Goal: Task Accomplishment & Management: Use online tool/utility

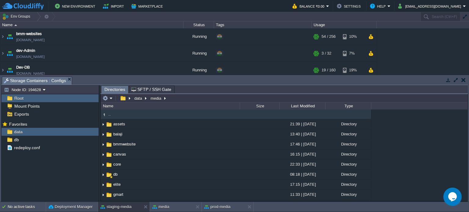
scroll to position [227, 0]
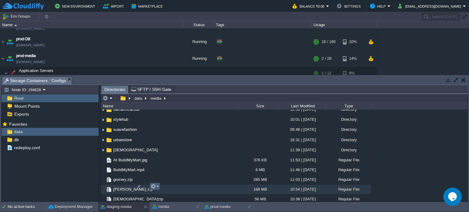
click at [155, 188] on button "button" at bounding box center [154, 187] width 6 height 6
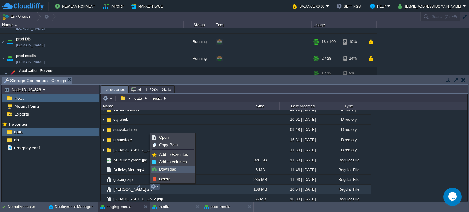
click at [167, 170] on span "Download" at bounding box center [167, 169] width 17 height 5
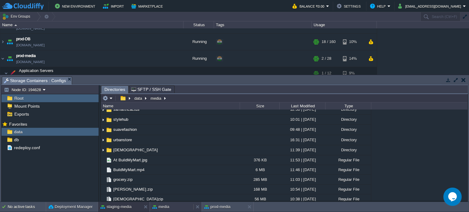
click at [169, 205] on button "media" at bounding box center [160, 207] width 17 height 6
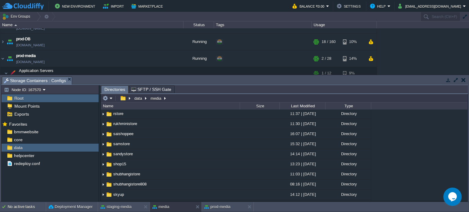
scroll to position [495, 0]
click at [111, 98] on em at bounding box center [108, 99] width 10 height 6
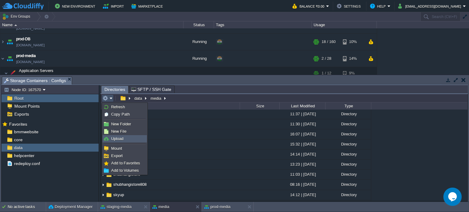
click at [119, 139] on span "Upload" at bounding box center [117, 139] width 12 height 5
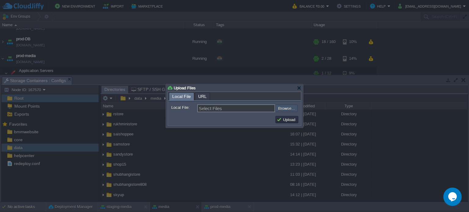
click at [284, 111] on input "file" at bounding box center [259, 108] width 77 height 7
type input "C:\fakepath\kirana.zip"
type input "kirana.zip"
click at [286, 120] on button "Upload" at bounding box center [287, 120] width 20 height 6
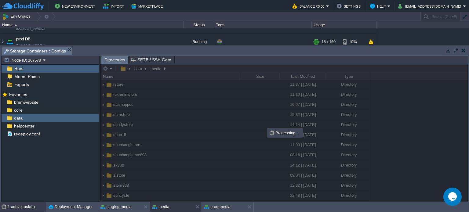
click at [27, 204] on div "1 active task(s)" at bounding box center [27, 207] width 38 height 10
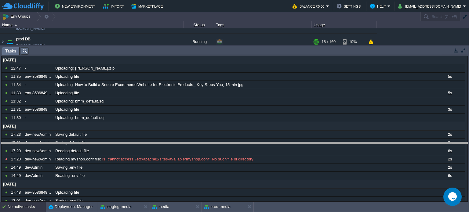
drag, startPoint x: 375, startPoint y: 49, endPoint x: 354, endPoint y: 141, distance: 94.5
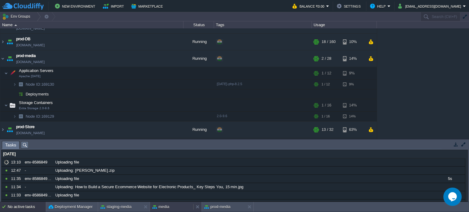
click at [168, 206] on button "media" at bounding box center [160, 207] width 17 height 6
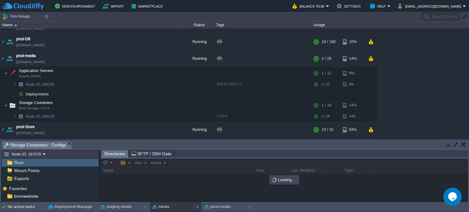
scroll to position [0, 0]
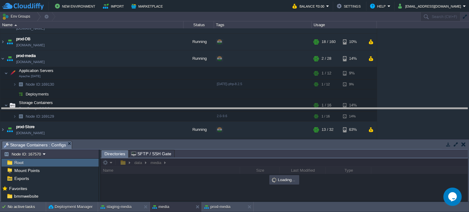
drag, startPoint x: 197, startPoint y: 144, endPoint x: 198, endPoint y: 96, distance: 47.7
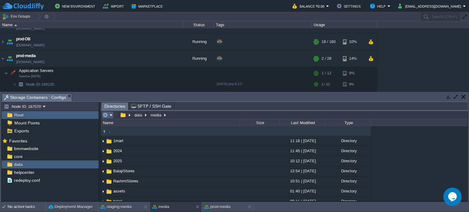
click at [111, 117] on em at bounding box center [108, 115] width 10 height 6
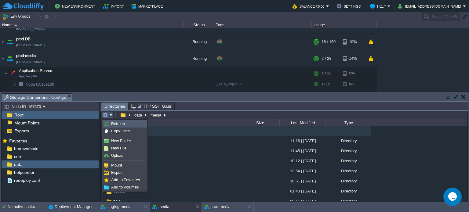
click at [116, 124] on span "Refresh" at bounding box center [118, 124] width 14 height 5
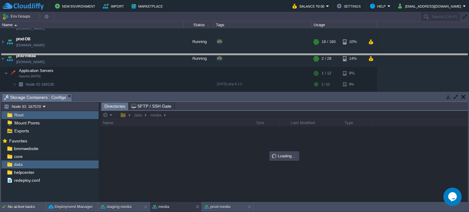
drag, startPoint x: 255, startPoint y: 99, endPoint x: 251, endPoint y: 68, distance: 31.2
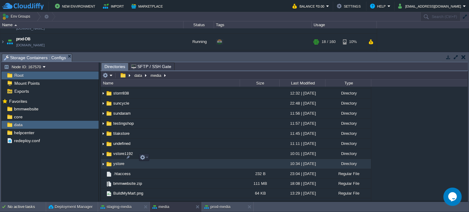
scroll to position [604, 0]
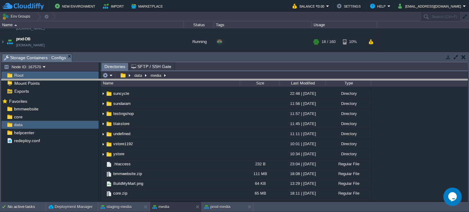
drag, startPoint x: 187, startPoint y: 59, endPoint x: 177, endPoint y: 118, distance: 60.2
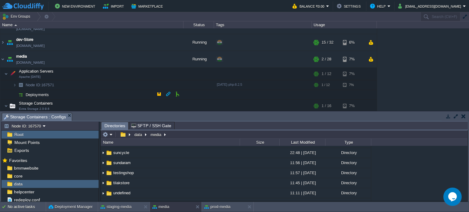
scroll to position [109, 0]
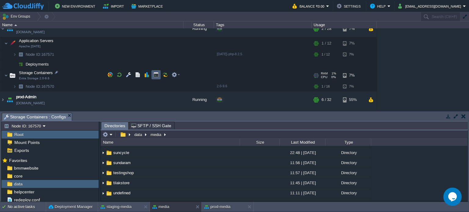
click at [153, 72] on button "button" at bounding box center [156, 75] width 6 height 6
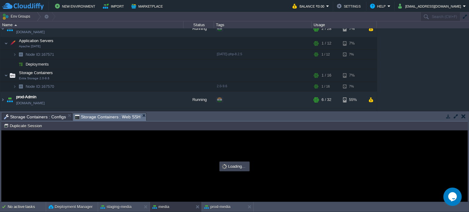
click at [39, 115] on span "Storage Containers : Configs" at bounding box center [35, 116] width 62 height 7
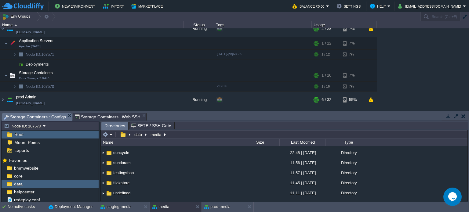
type input "/data/media"
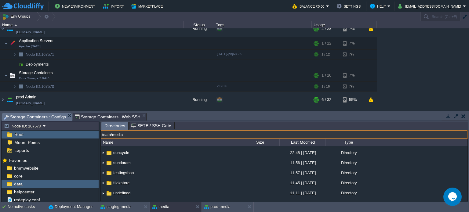
click at [171, 134] on input "/data/media" at bounding box center [284, 134] width 367 height 9
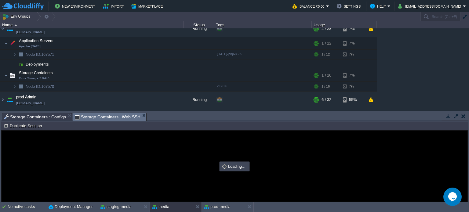
click at [105, 113] on div "Storage Containers : Web SSH" at bounding box center [110, 117] width 74 height 8
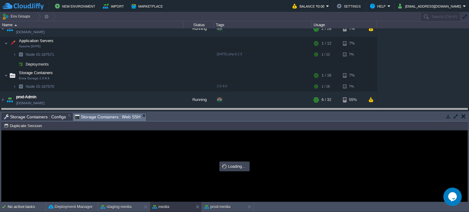
drag, startPoint x: 185, startPoint y: 118, endPoint x: 189, endPoint y: 60, distance: 58.2
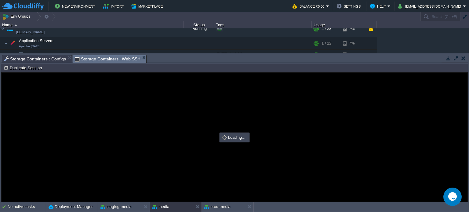
scroll to position [0, 0]
type input "#000000"
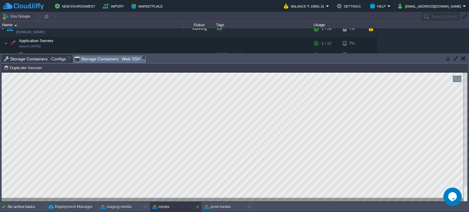
click at [48, 59] on span "Storage Containers : Configs" at bounding box center [35, 58] width 62 height 7
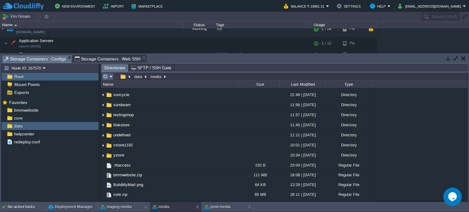
click at [109, 76] on em at bounding box center [108, 77] width 10 height 6
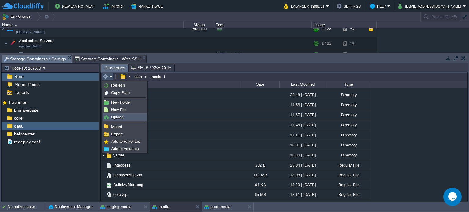
click at [120, 118] on span "Upload" at bounding box center [117, 117] width 12 height 5
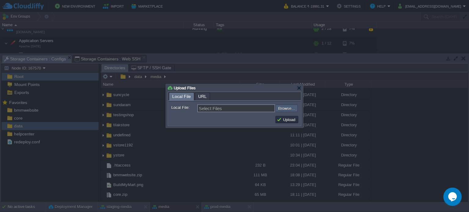
click at [285, 108] on input "file" at bounding box center [259, 108] width 77 height 7
type input "C:\fakepath\gehna.zip"
type input "gehna.zip"
click at [284, 119] on button "Upload" at bounding box center [287, 120] width 20 height 6
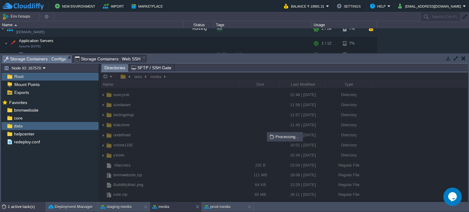
click at [15, 207] on div "1 active task(s)" at bounding box center [27, 207] width 38 height 10
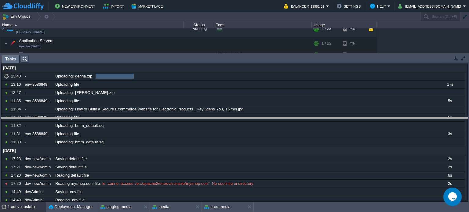
drag, startPoint x: 212, startPoint y: 61, endPoint x: 212, endPoint y: 127, distance: 66.3
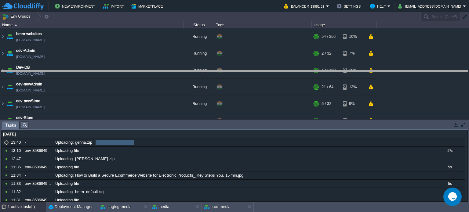
drag, startPoint x: 191, startPoint y: 125, endPoint x: 184, endPoint y: 71, distance: 54.5
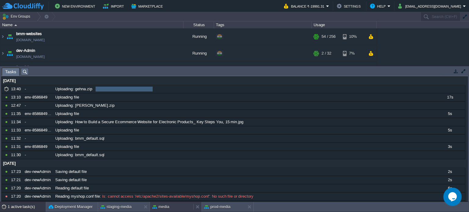
click at [161, 206] on button "media" at bounding box center [160, 207] width 17 height 6
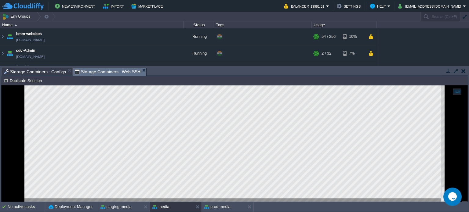
click at [93, 72] on span "Storage Containers : Web SSH" at bounding box center [108, 72] width 66 height 8
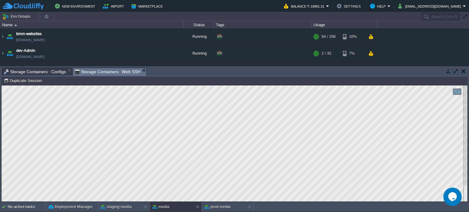
click at [33, 72] on span "Storage Containers : Configs" at bounding box center [35, 71] width 62 height 7
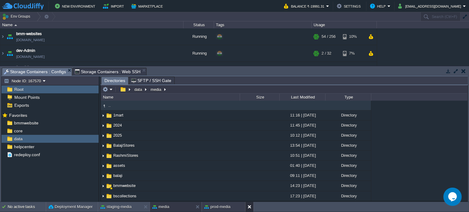
drag, startPoint x: 247, startPoint y: 209, endPoint x: 228, endPoint y: 209, distance: 18.9
click at [247, 209] on div at bounding box center [249, 207] width 8 height 10
click at [197, 209] on button at bounding box center [199, 207] width 6 height 6
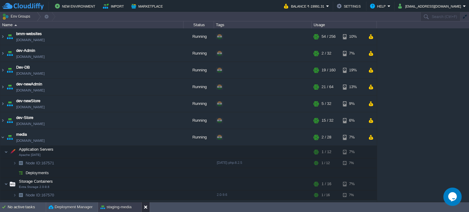
click at [144, 207] on button at bounding box center [147, 207] width 6 height 6
click at [2, 53] on img at bounding box center [2, 53] width 5 height 17
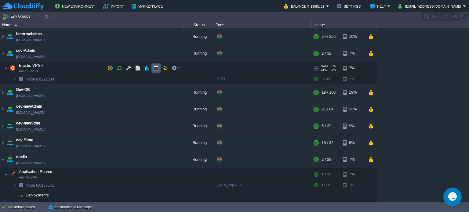
click at [153, 68] on td at bounding box center [156, 68] width 9 height 9
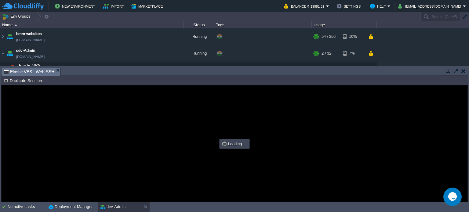
type input "#000000"
